Goal: Find contact information: Find contact information

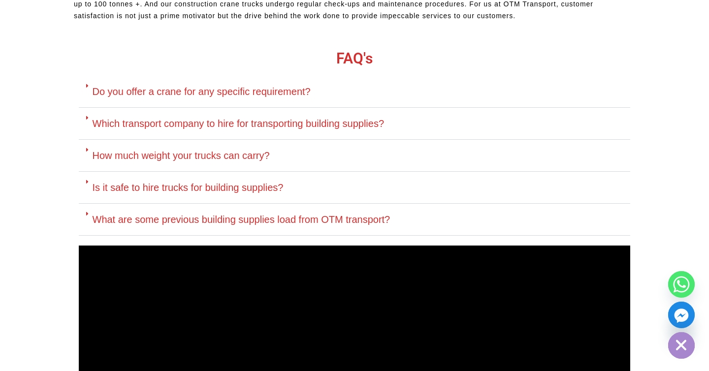
scroll to position [985, 0]
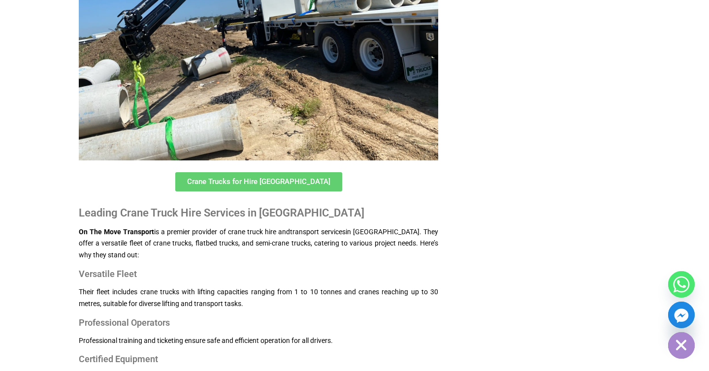
scroll to position [1143, 0]
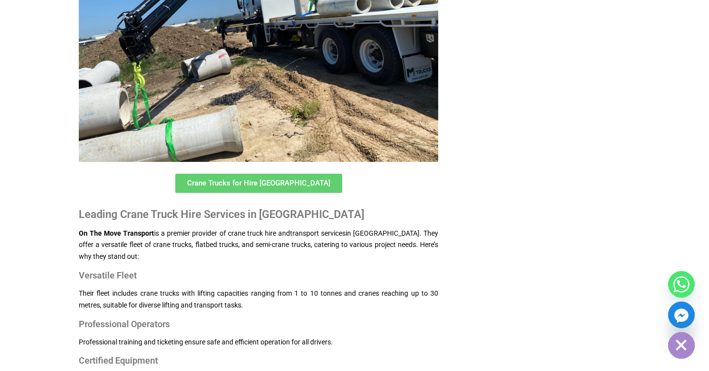
click at [249, 187] on span "Crane Trucks for Hire Brisbane" at bounding box center [258, 183] width 143 height 7
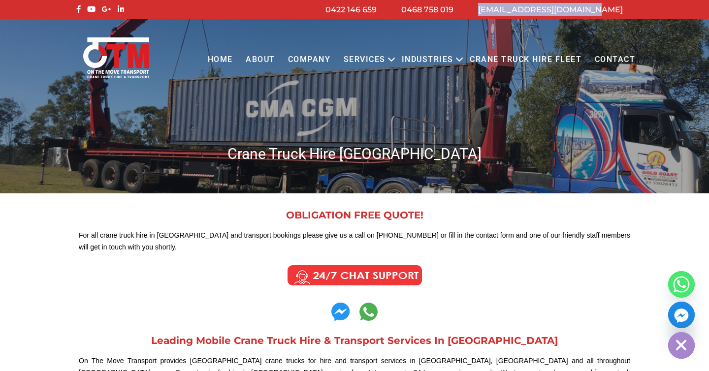
drag, startPoint x: 631, startPoint y: 11, endPoint x: 513, endPoint y: 12, distance: 117.7
click at [513, 12] on li "[EMAIL_ADDRESS][DOMAIN_NAME]" at bounding box center [550, 9] width 169 height 13
copy link "[EMAIL_ADDRESS][DOMAIN_NAME]"
